Goal: Transaction & Acquisition: Purchase product/service

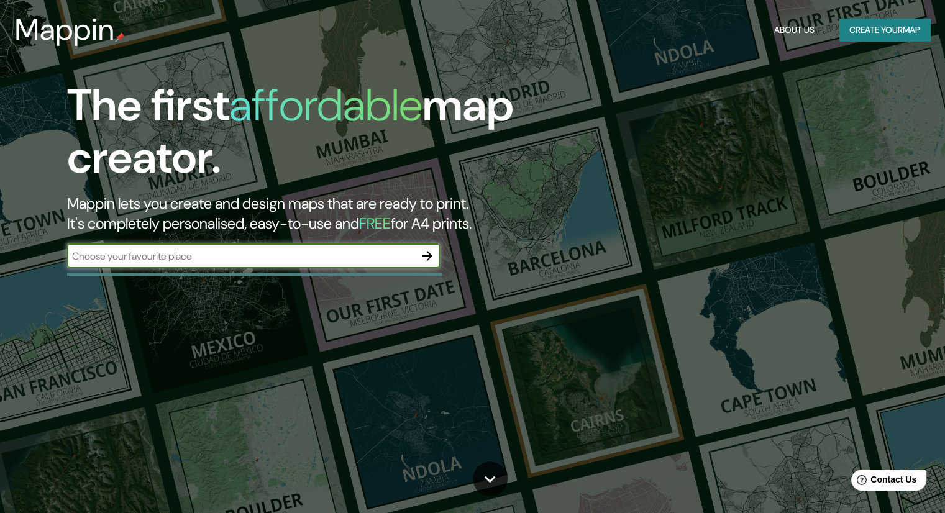
click at [324, 260] on input "text" at bounding box center [241, 256] width 348 height 14
type input "santa cruz"
click at [888, 33] on button "Create your map" at bounding box center [885, 30] width 91 height 23
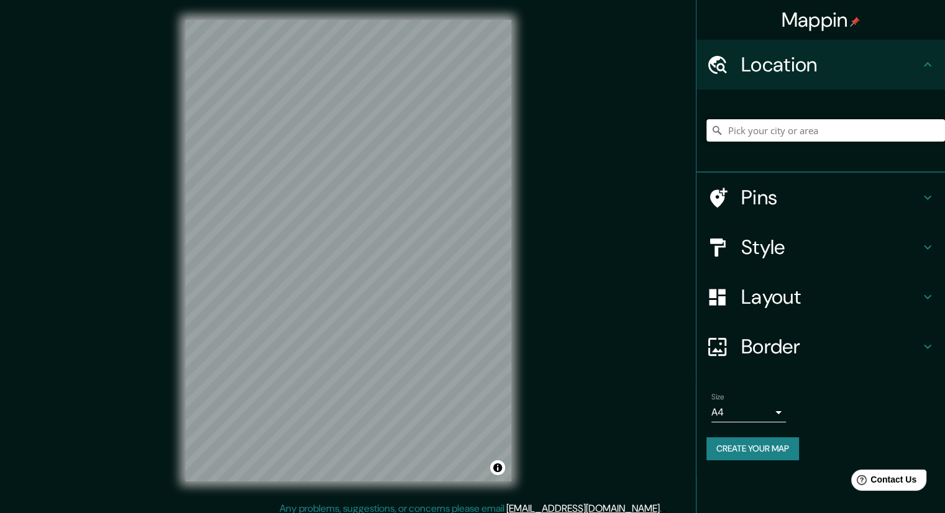
click at [763, 123] on input "Pick your city or area" at bounding box center [826, 130] width 239 height 22
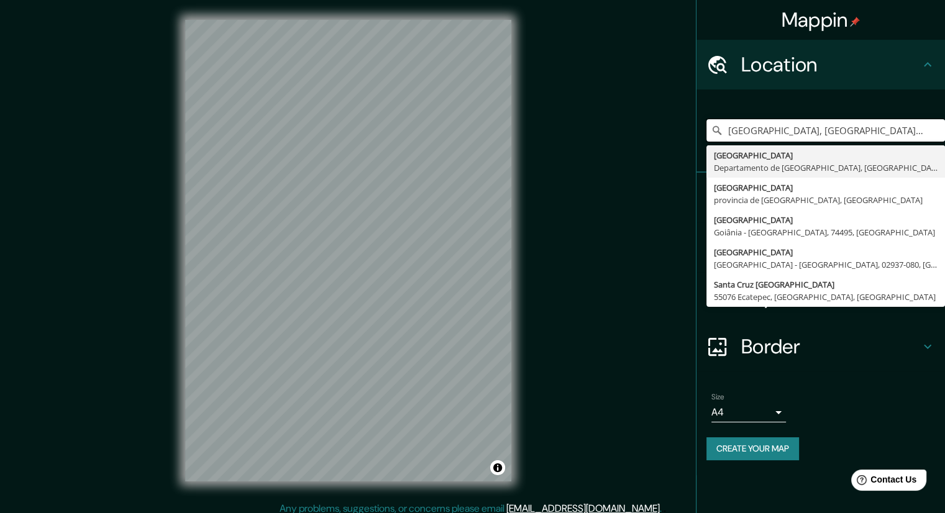
type input "[GEOGRAPHIC_DATA], [GEOGRAPHIC_DATA], [GEOGRAPHIC_DATA]"
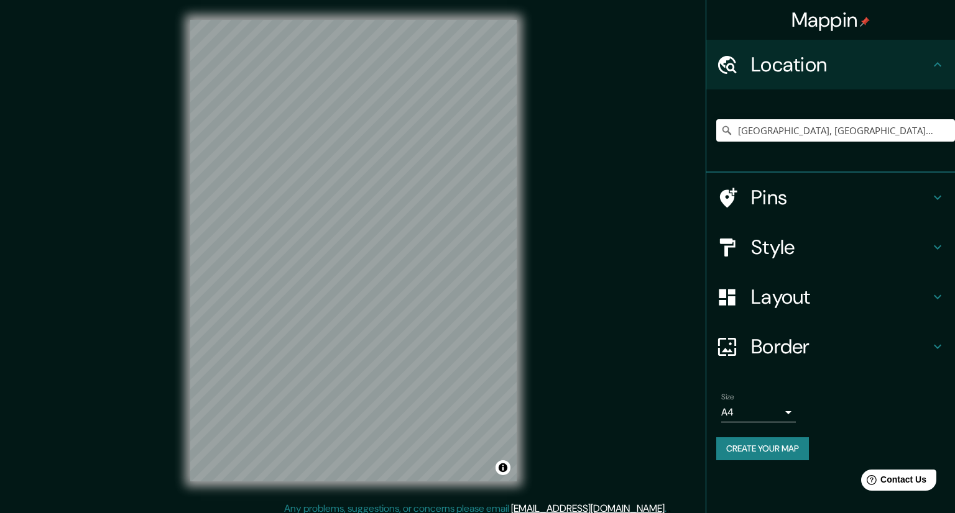
click at [780, 416] on body "Mappin Location [GEOGRAPHIC_DATA], [GEOGRAPHIC_DATA], [GEOGRAPHIC_DATA] [GEOGRA…" at bounding box center [477, 256] width 955 height 513
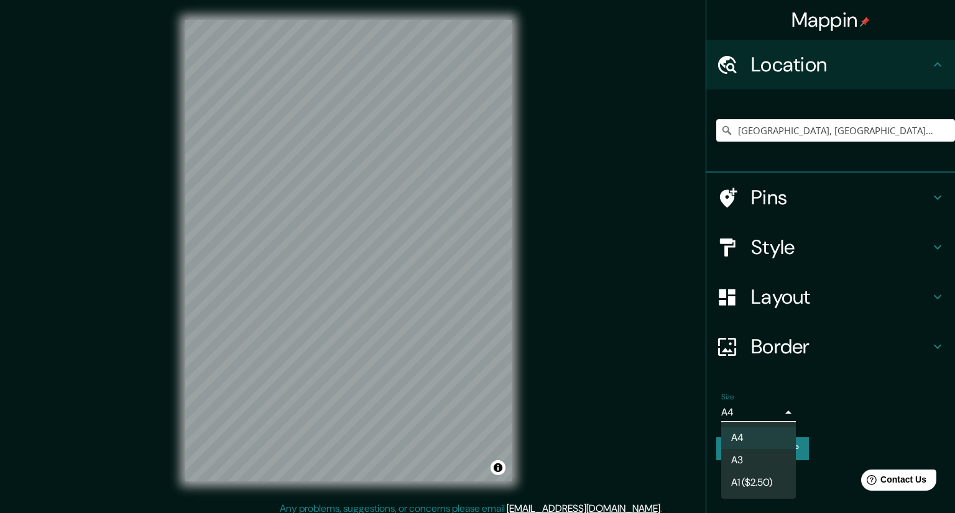
click at [780, 416] on div at bounding box center [477, 256] width 955 height 513
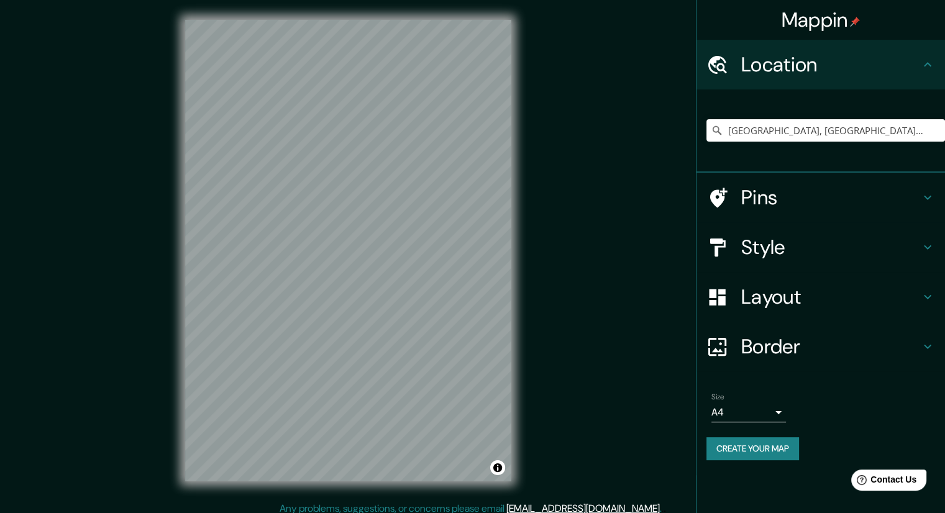
drag, startPoint x: 518, startPoint y: 408, endPoint x: 585, endPoint y: 247, distance: 174.8
click at [585, 247] on div "Mappin Location [GEOGRAPHIC_DATA], [GEOGRAPHIC_DATA], [GEOGRAPHIC_DATA] [GEOGRA…" at bounding box center [472, 261] width 945 height 522
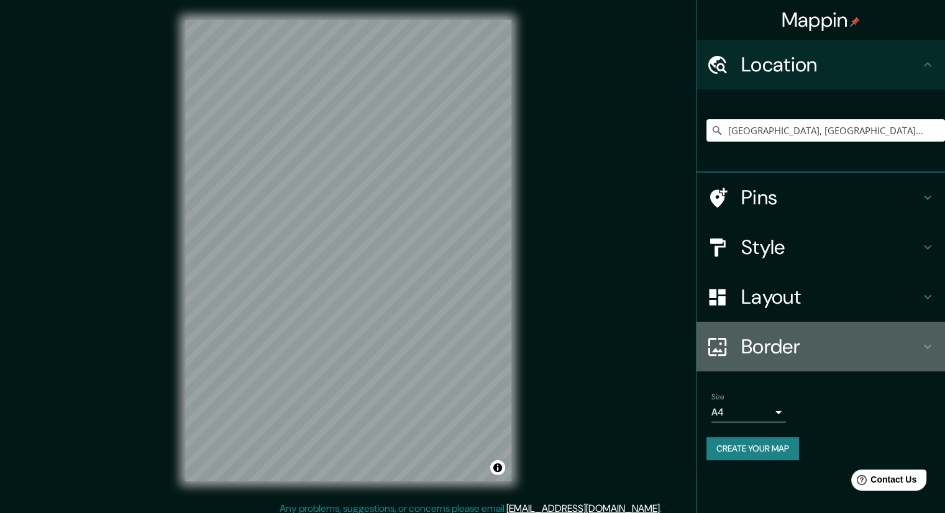
click at [924, 351] on icon at bounding box center [928, 346] width 15 height 15
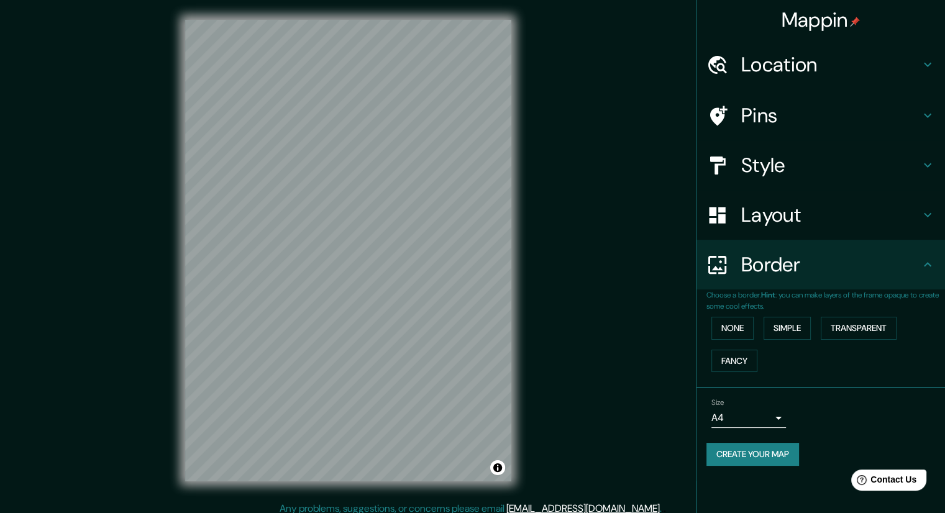
click at [926, 273] on div "Border" at bounding box center [821, 265] width 249 height 50
click at [884, 324] on button "Transparent" at bounding box center [859, 328] width 76 height 23
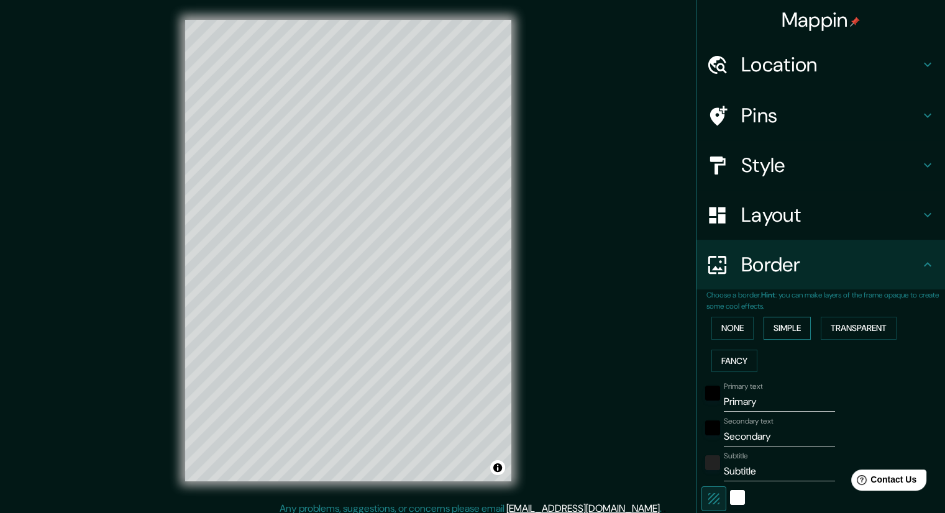
click at [768, 329] on button "Simple" at bounding box center [787, 328] width 47 height 23
click at [724, 331] on button "None" at bounding box center [733, 328] width 42 height 23
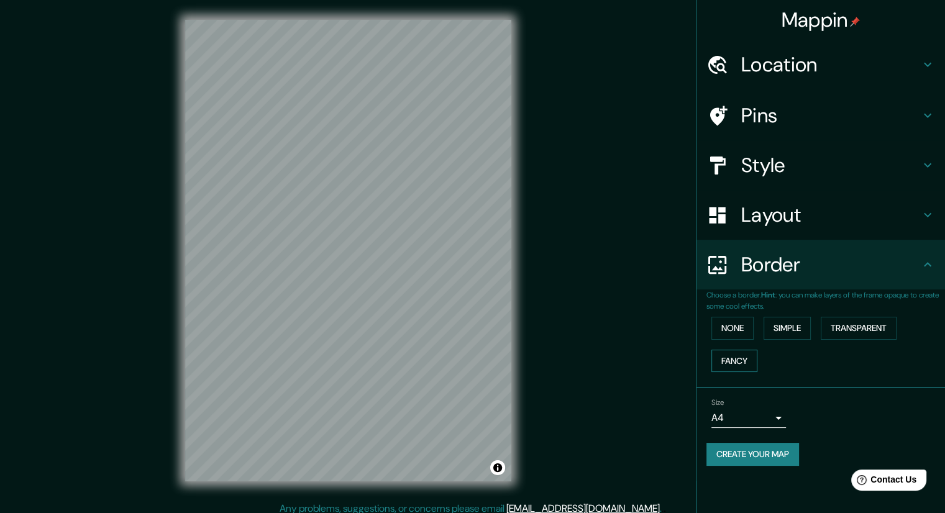
click at [730, 356] on button "Fancy" at bounding box center [735, 361] width 46 height 23
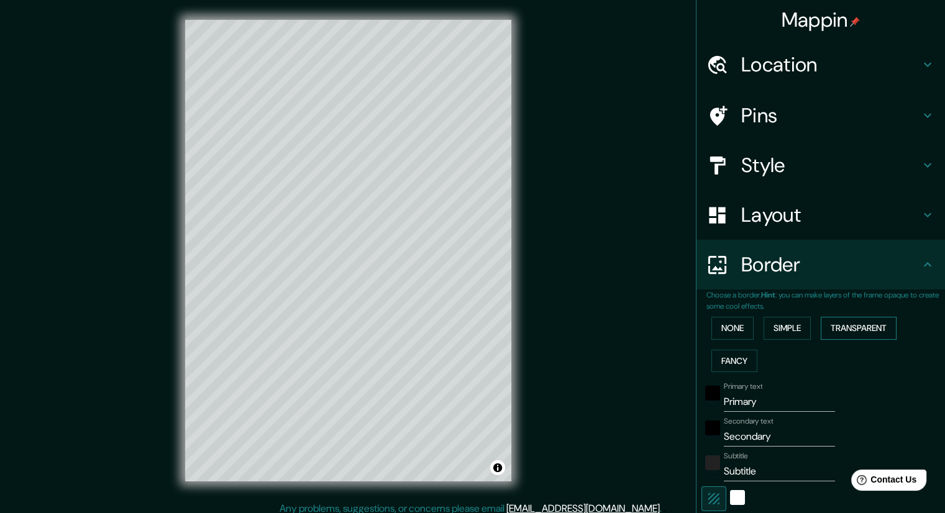
click at [870, 324] on button "Transparent" at bounding box center [859, 328] width 76 height 23
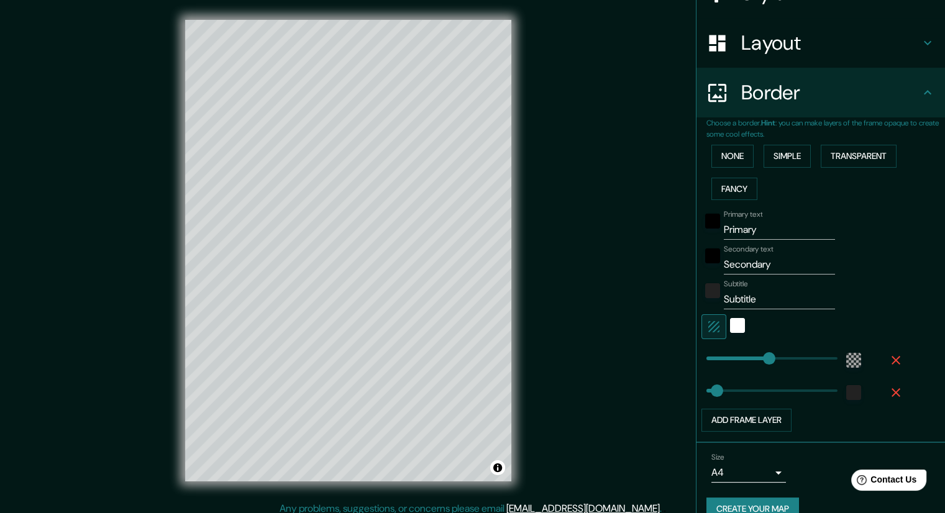
scroll to position [186, 0]
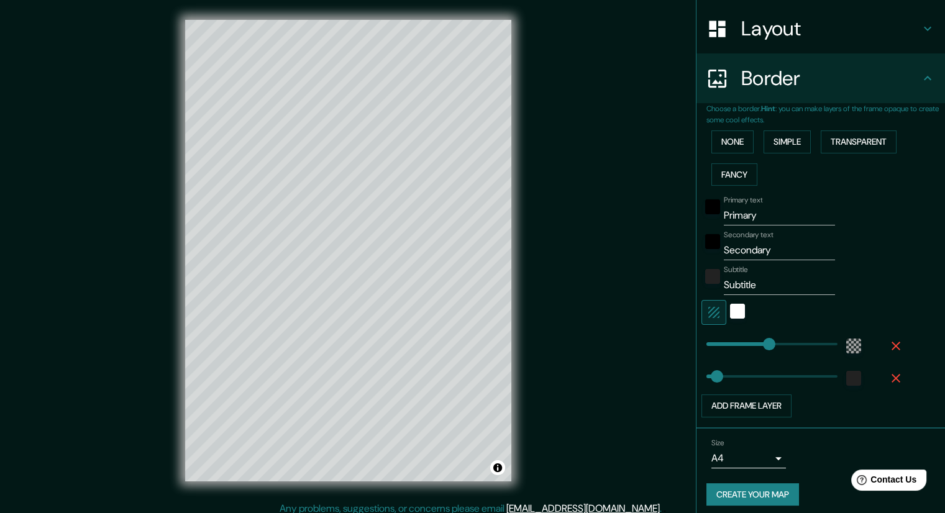
type input "525"
drag, startPoint x: 763, startPoint y: 341, endPoint x: 840, endPoint y: 340, distance: 77.1
type input "0"
drag, startPoint x: 825, startPoint y: 340, endPoint x: 695, endPoint y: 362, distance: 132.3
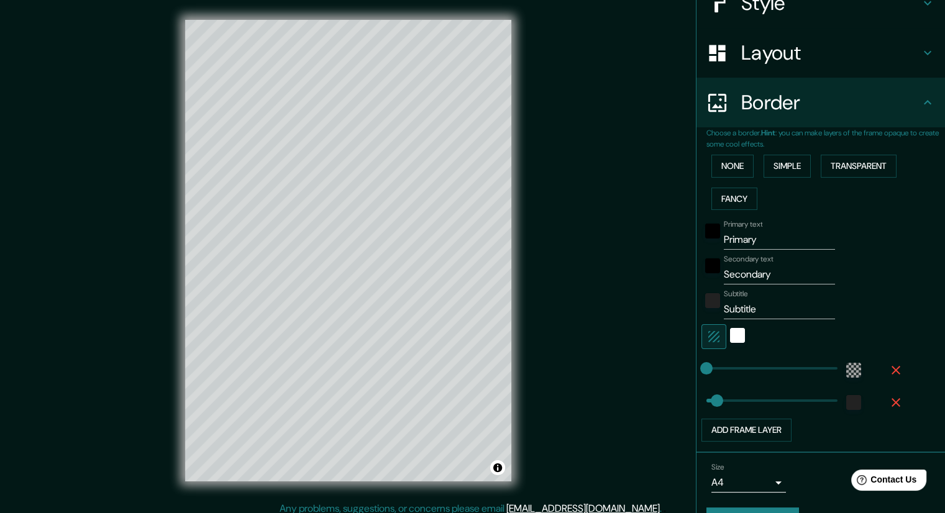
scroll to position [124, 0]
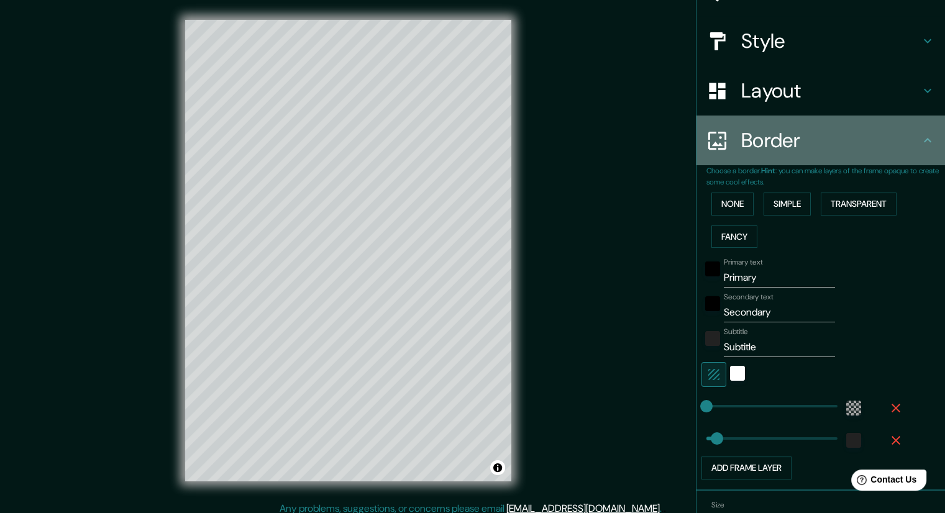
click at [922, 145] on icon at bounding box center [928, 140] width 15 height 15
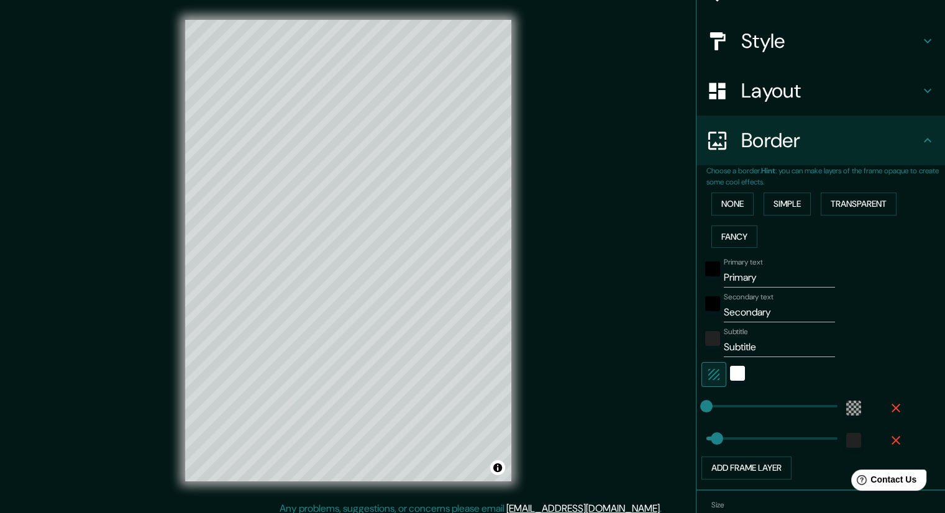
click at [911, 158] on div "Border" at bounding box center [821, 141] width 249 height 50
click at [792, 106] on div "Layout" at bounding box center [821, 91] width 249 height 50
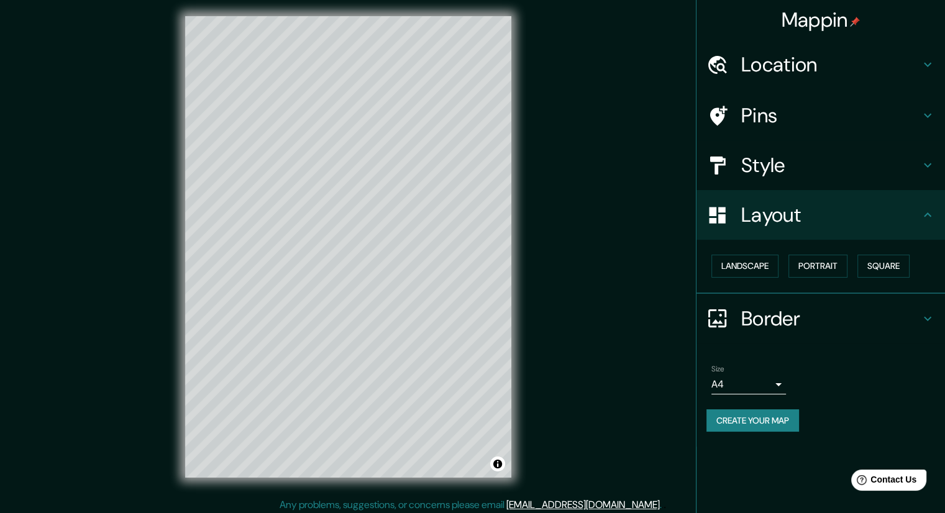
scroll to position [8, 0]
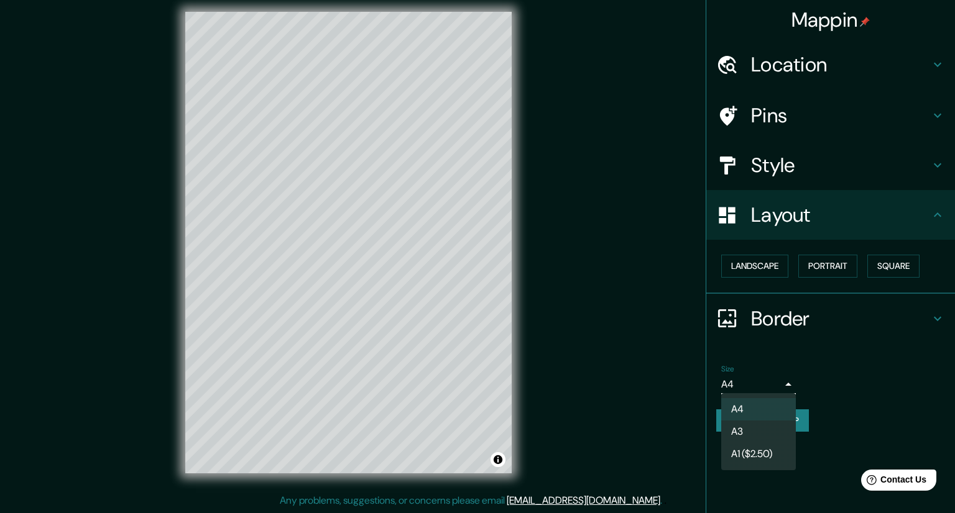
click at [774, 382] on body "Mappin Location [GEOGRAPHIC_DATA], [GEOGRAPHIC_DATA], [GEOGRAPHIC_DATA] [GEOGRA…" at bounding box center [477, 248] width 955 height 513
click at [774, 382] on div at bounding box center [477, 256] width 955 height 513
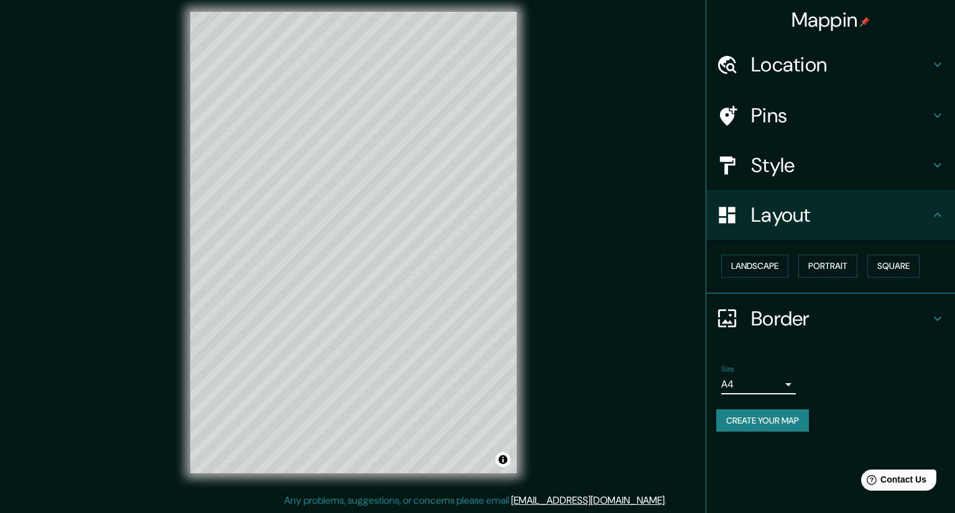
click at [777, 384] on body "Mappin Location [GEOGRAPHIC_DATA], [GEOGRAPHIC_DATA], [GEOGRAPHIC_DATA] [GEOGRA…" at bounding box center [477, 248] width 955 height 513
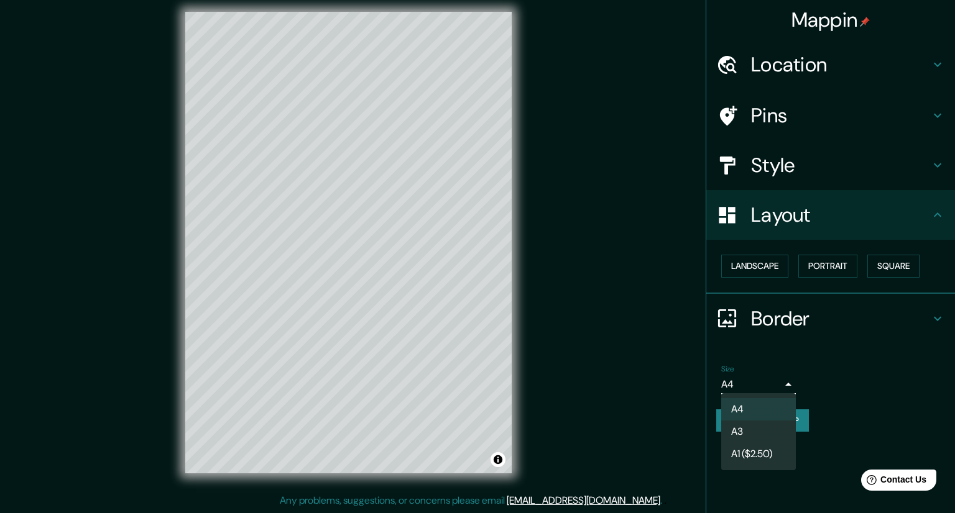
click at [777, 384] on div at bounding box center [477, 256] width 955 height 513
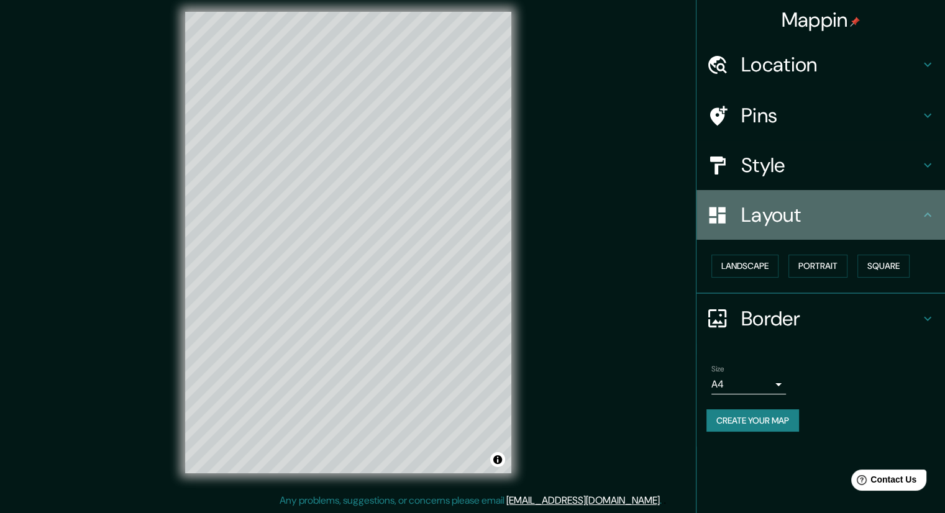
click at [919, 209] on h4 "Layout" at bounding box center [831, 215] width 179 height 25
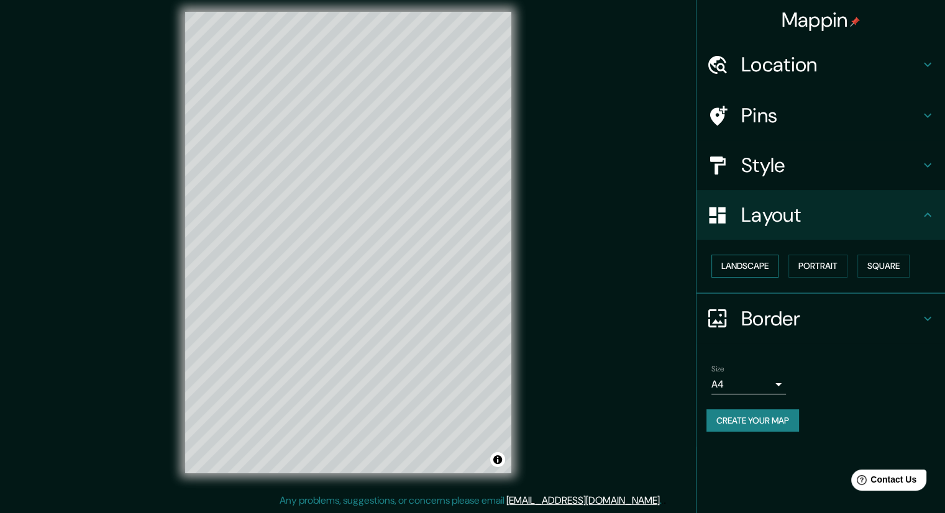
click at [753, 265] on button "Landscape" at bounding box center [745, 266] width 67 height 23
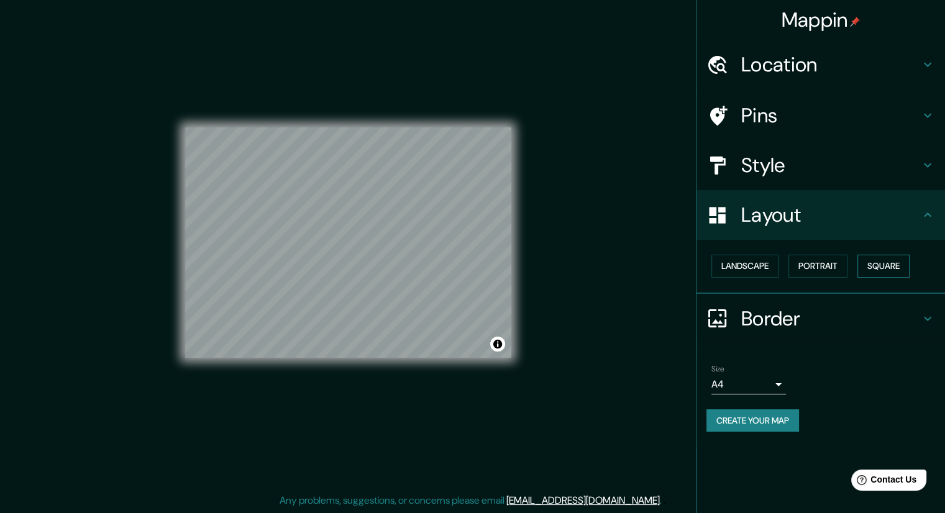
click at [883, 262] on button "Square" at bounding box center [884, 266] width 52 height 23
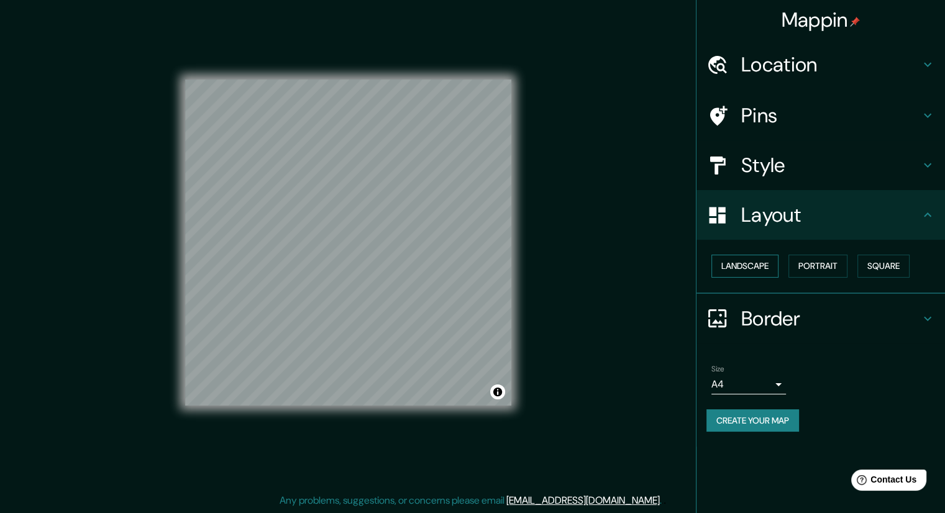
click at [751, 274] on button "Landscape" at bounding box center [745, 266] width 67 height 23
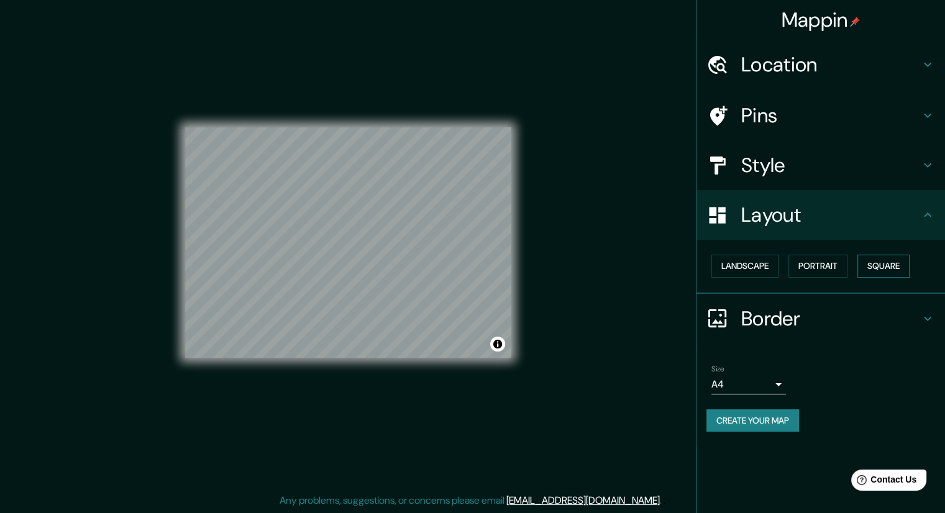
click at [887, 266] on button "Square" at bounding box center [884, 266] width 52 height 23
